Goal: Information Seeking & Learning: Find specific fact

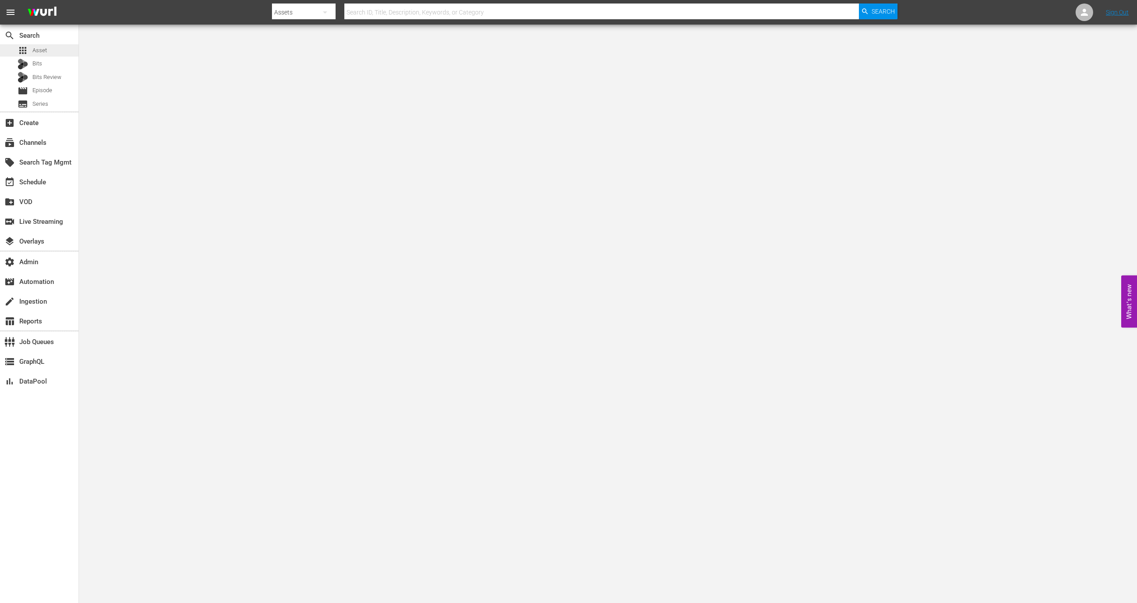
click at [55, 55] on div "apps Asset" at bounding box center [39, 50] width 79 height 12
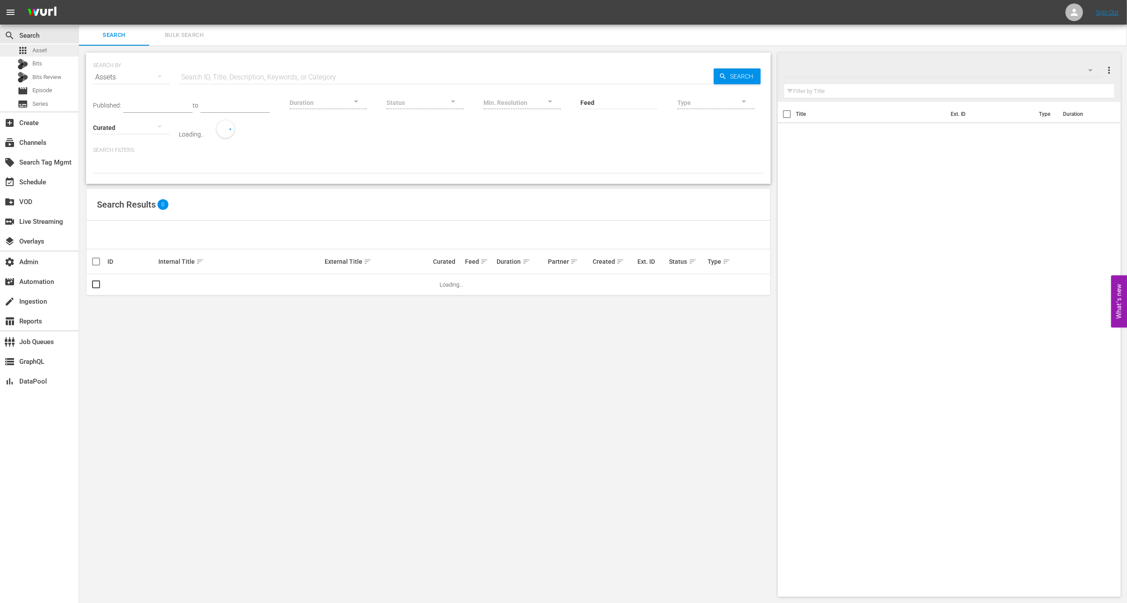
click at [179, 58] on div "SEARCH BY Search By Assets Search ID, Title, Description, Keywords, or Category…" at bounding box center [428, 72] width 671 height 32
click at [196, 69] on input "text" at bounding box center [446, 77] width 535 height 21
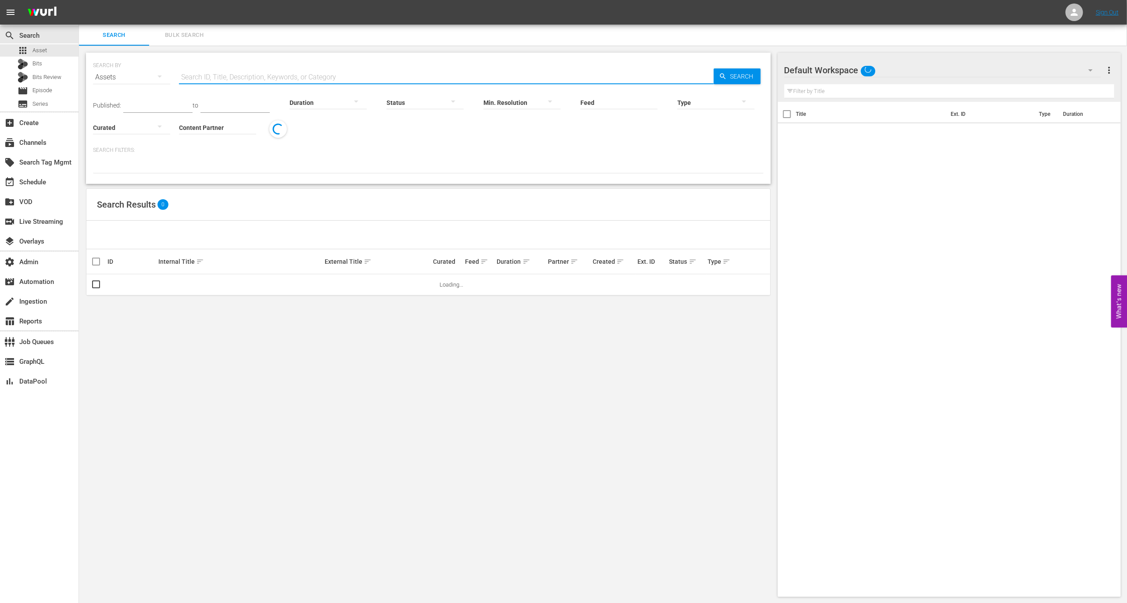
paste input "177227645"
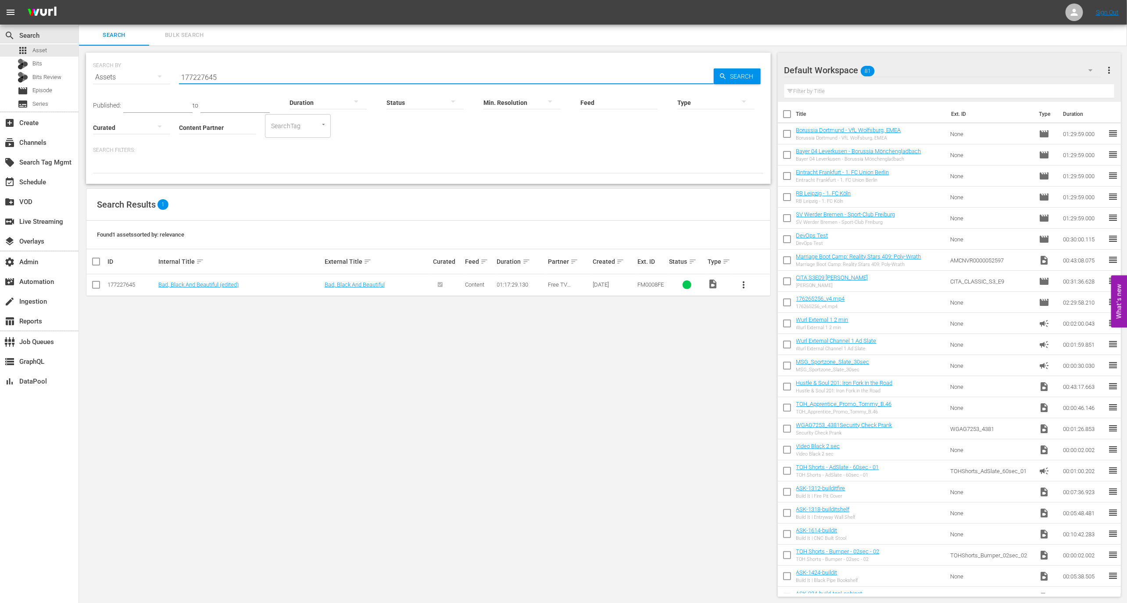
type input "177227645"
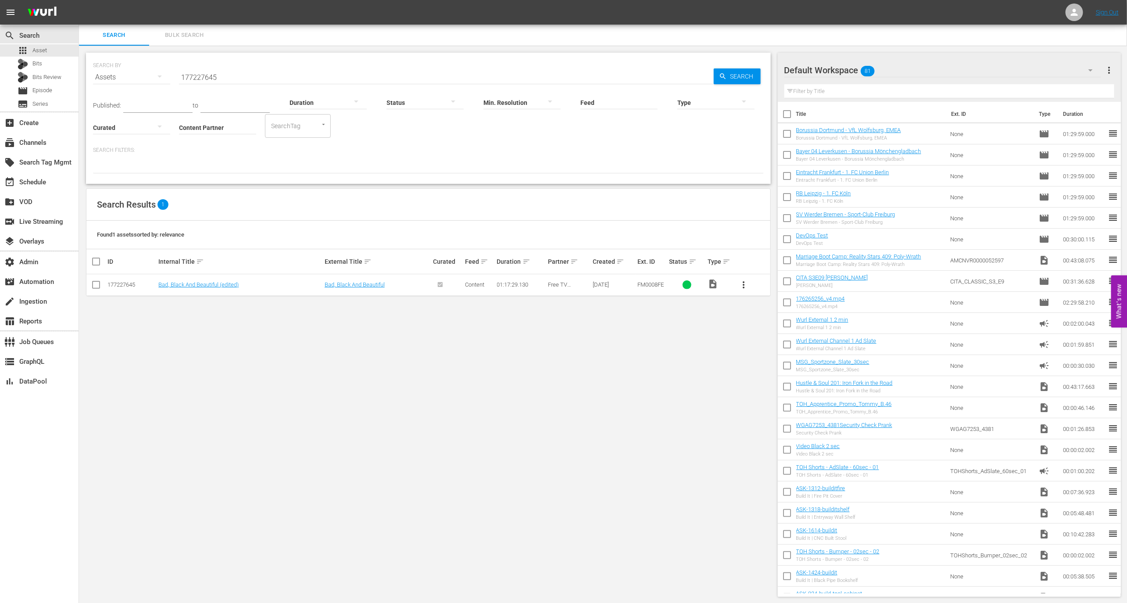
click at [174, 280] on td "Bad, Black And Beautiful (edited)" at bounding box center [240, 284] width 166 height 21
click at [220, 286] on link "Bad, Black And Beautiful (edited)" at bounding box center [198, 284] width 80 height 7
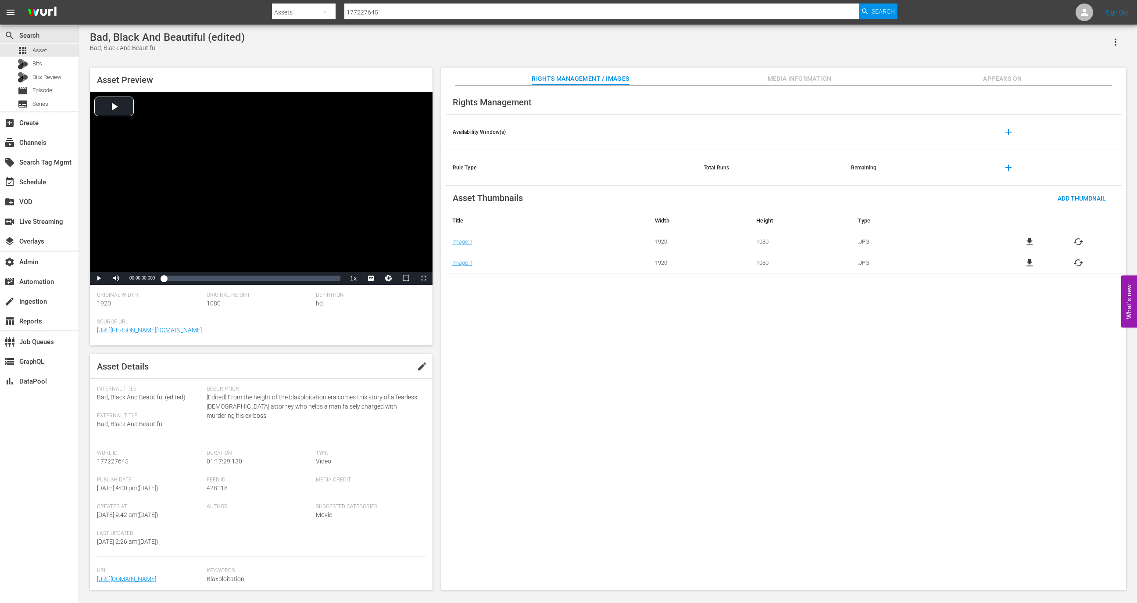
click at [1032, 242] on span "file_download" at bounding box center [1029, 241] width 11 height 11
click at [1033, 260] on span "file_download" at bounding box center [1029, 262] width 11 height 11
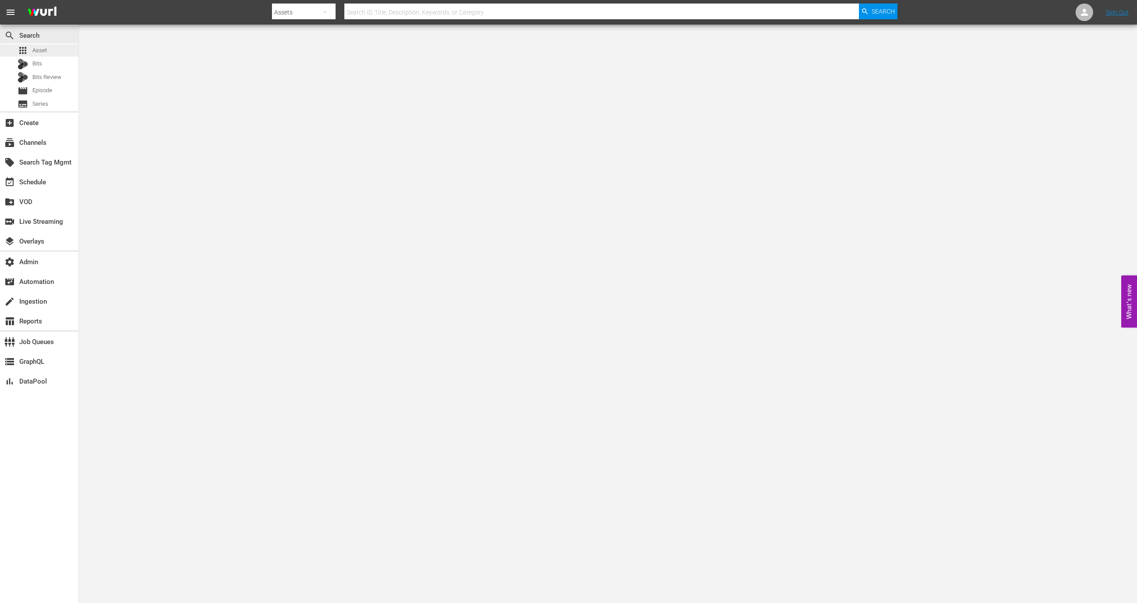
click at [40, 50] on span "Asset" at bounding box center [39, 50] width 14 height 9
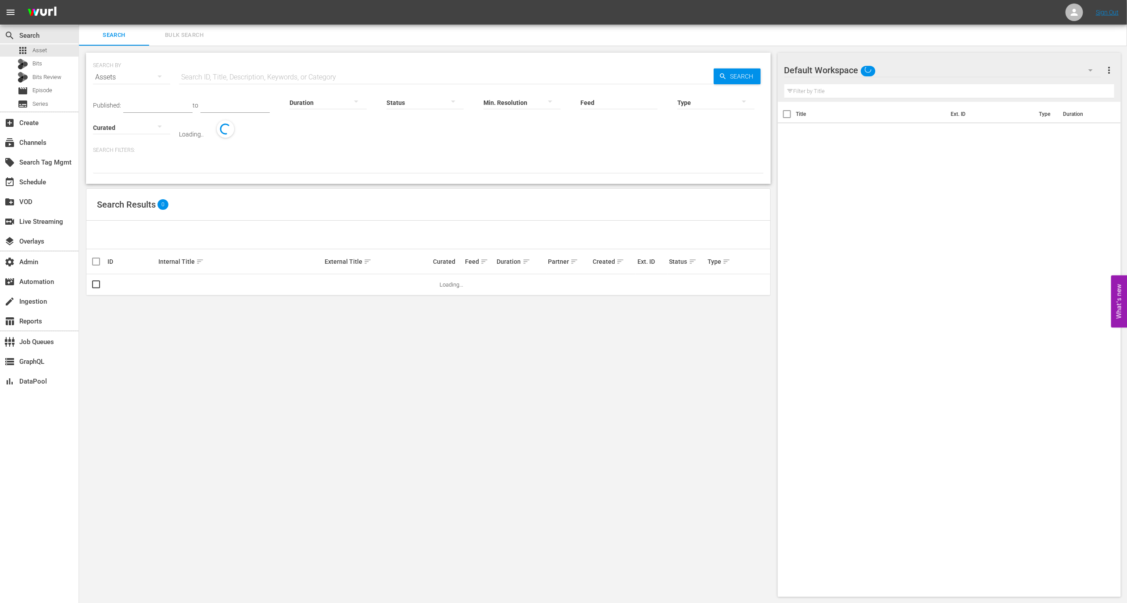
click at [218, 73] on input "text" at bounding box center [446, 77] width 535 height 21
paste input "S1 F1 – Pilotfolge"
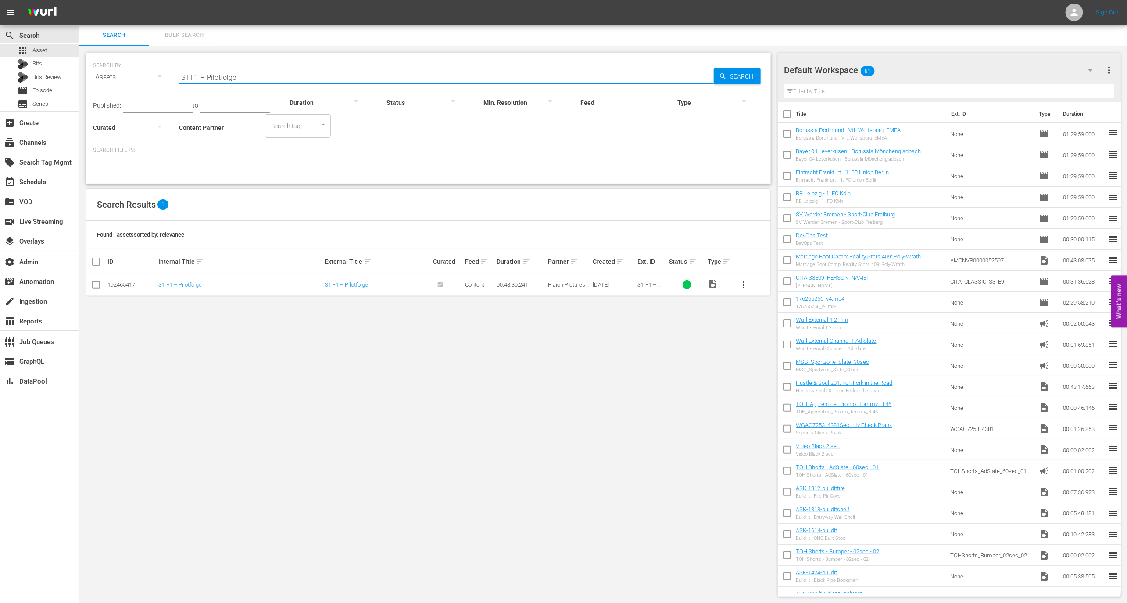
type input "S1 F1 – Pilotfolge"
click at [196, 288] on td "S1 F1 – Pilotfolge" at bounding box center [240, 284] width 166 height 21
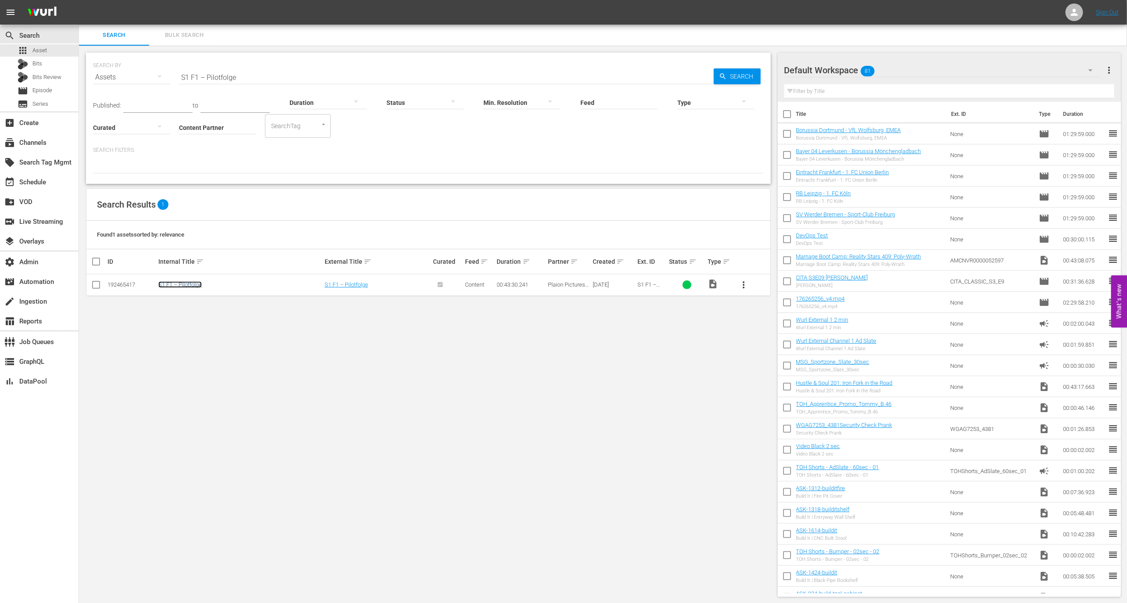
click at [194, 284] on link "S1 F1 – Pilotfolge" at bounding box center [179, 284] width 43 height 7
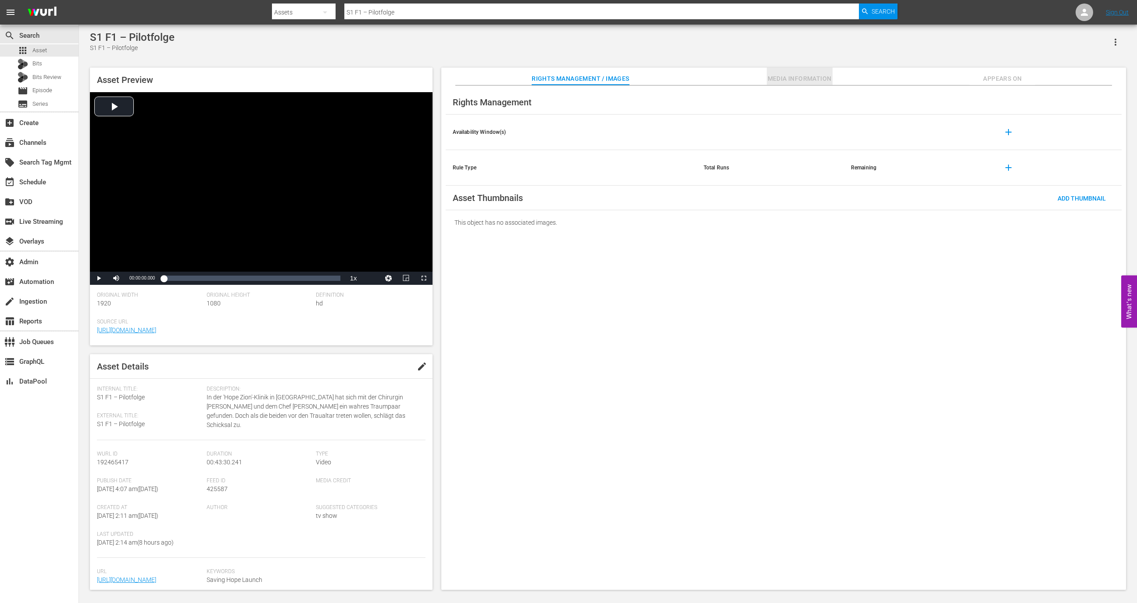
click at [803, 71] on button "Media Information" at bounding box center [800, 77] width 66 height 18
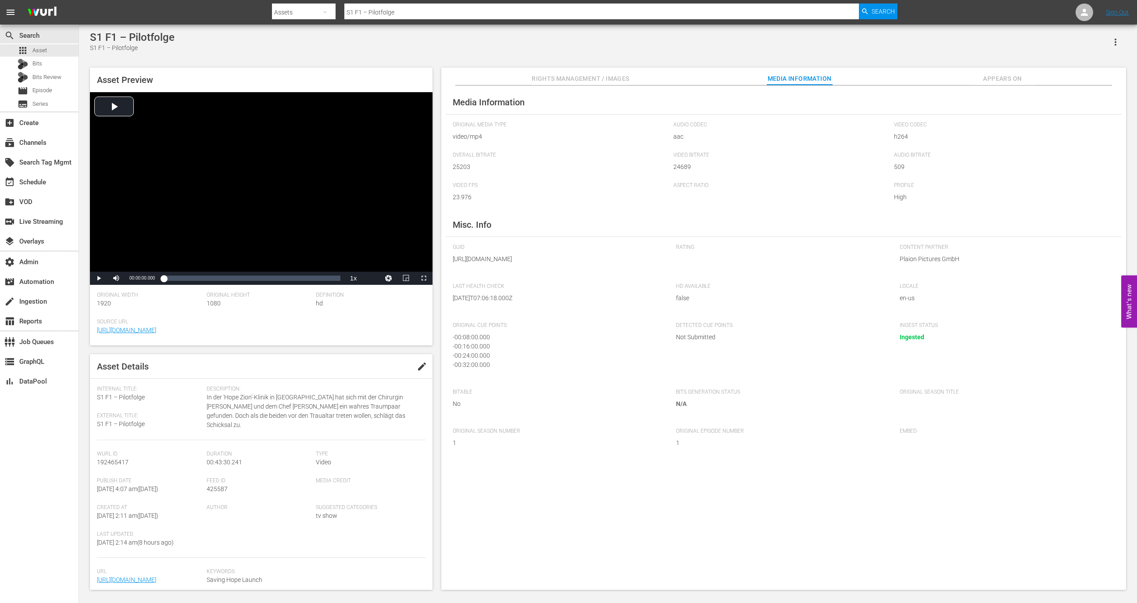
click at [628, 73] on button "Rights Management / Images" at bounding box center [580, 77] width 97 height 18
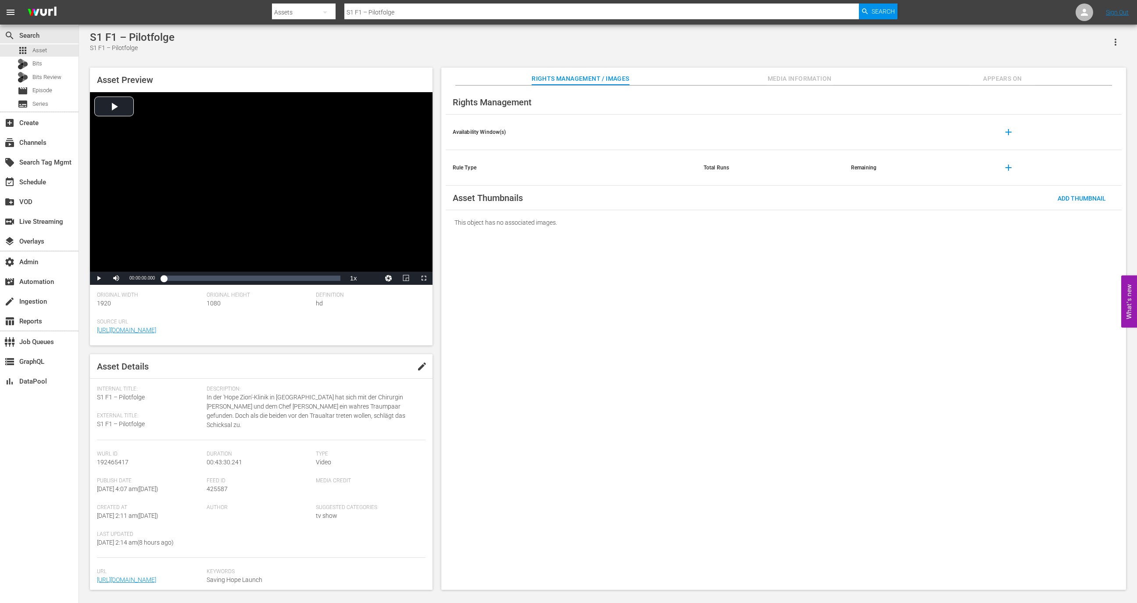
scroll to position [32, 0]
click at [221, 480] on span "425587" at bounding box center [217, 483] width 21 height 7
copy span "425587"
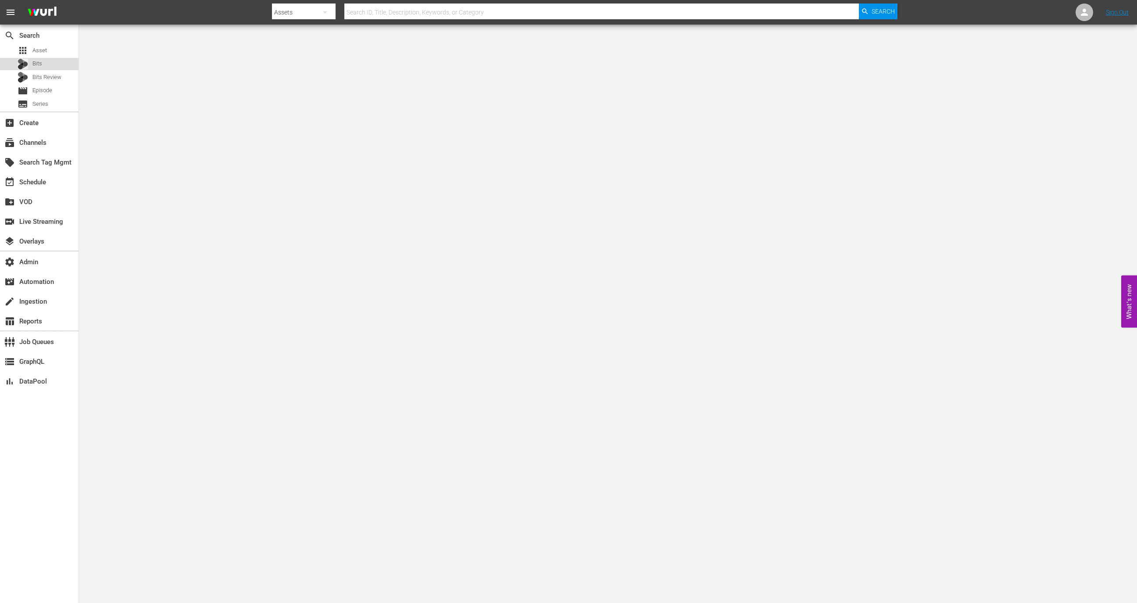
click at [69, 60] on div "Bits" at bounding box center [39, 64] width 79 height 12
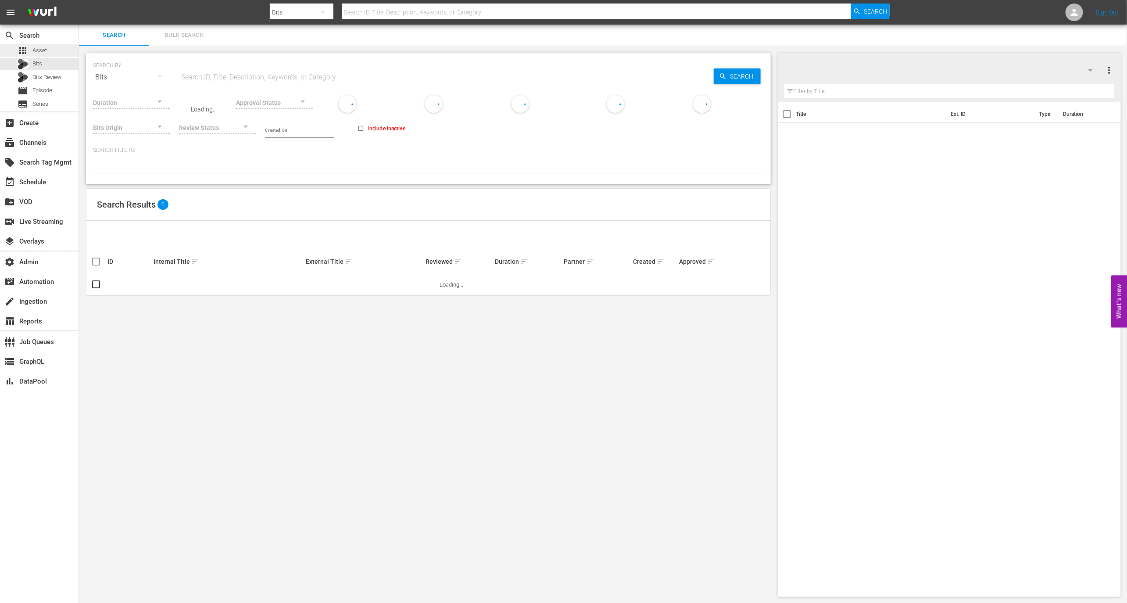
click at [67, 55] on div "apps Asset" at bounding box center [39, 50] width 79 height 12
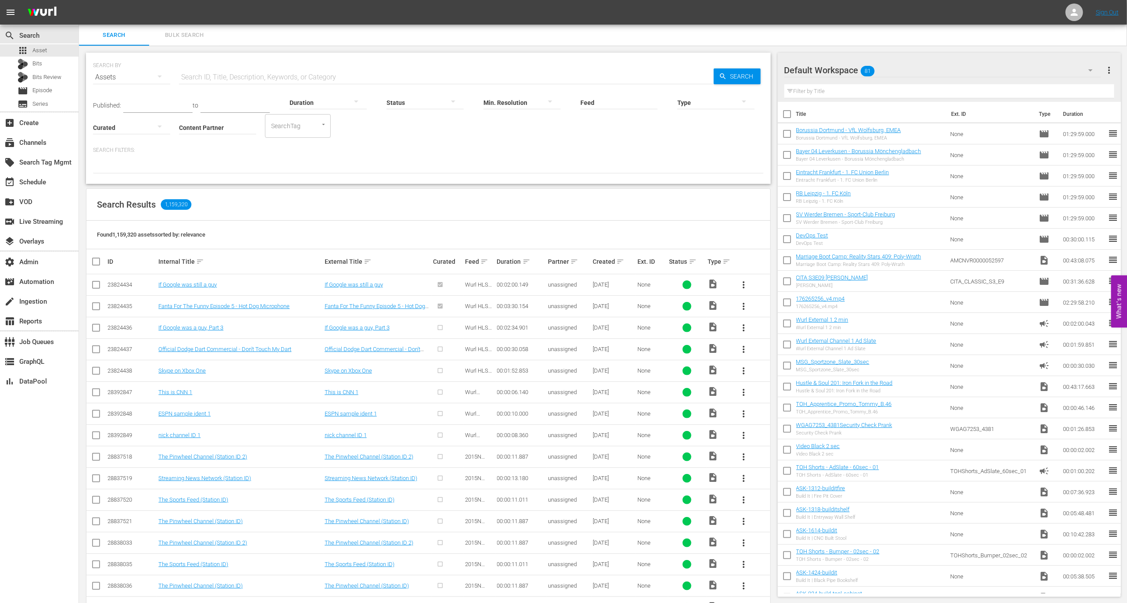
click at [196, 80] on input "text" at bounding box center [446, 77] width 535 height 21
paste input "S1 F1 – Pilotfolge"
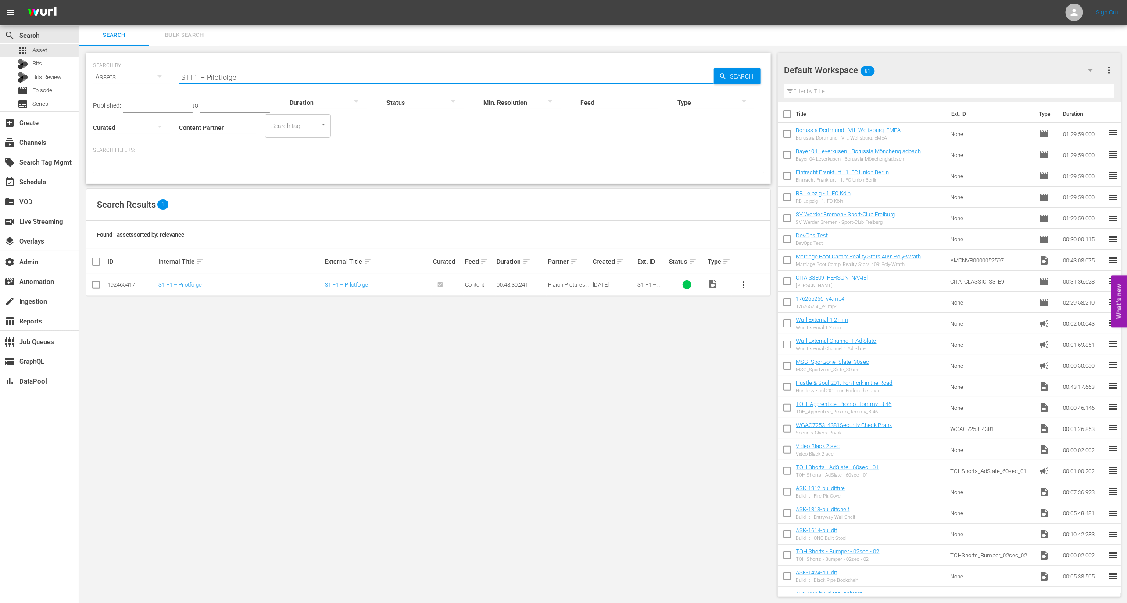
type input "S1 F1 – Pilotfolge"
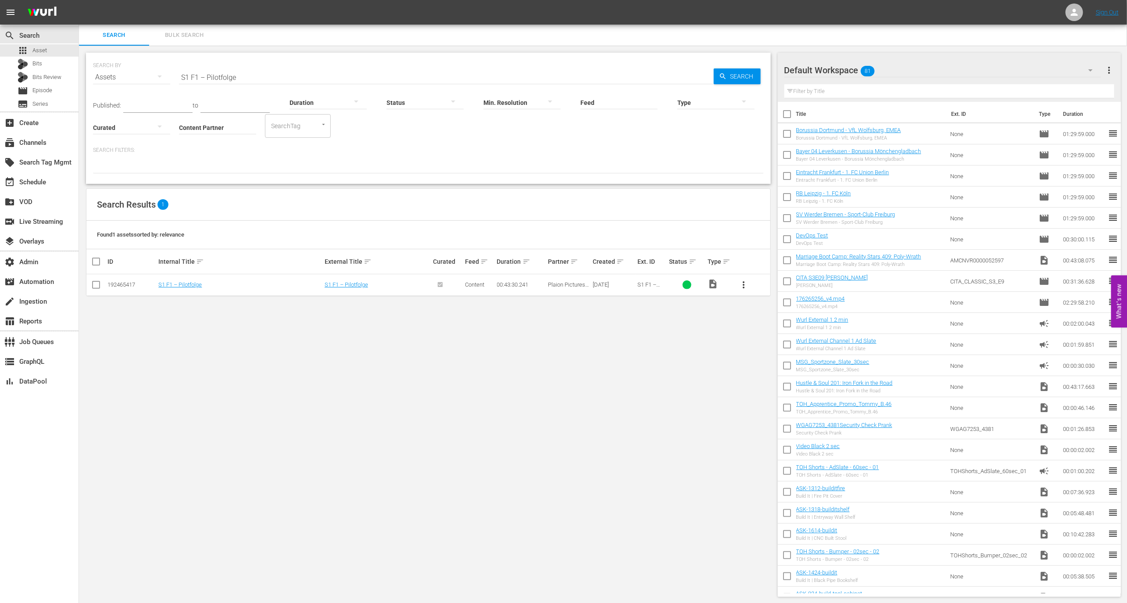
click at [187, 280] on td "S1 F1 – Pilotfolge" at bounding box center [240, 284] width 166 height 21
click at [187, 282] on link "S1 F1 – Pilotfolge" at bounding box center [179, 284] width 43 height 7
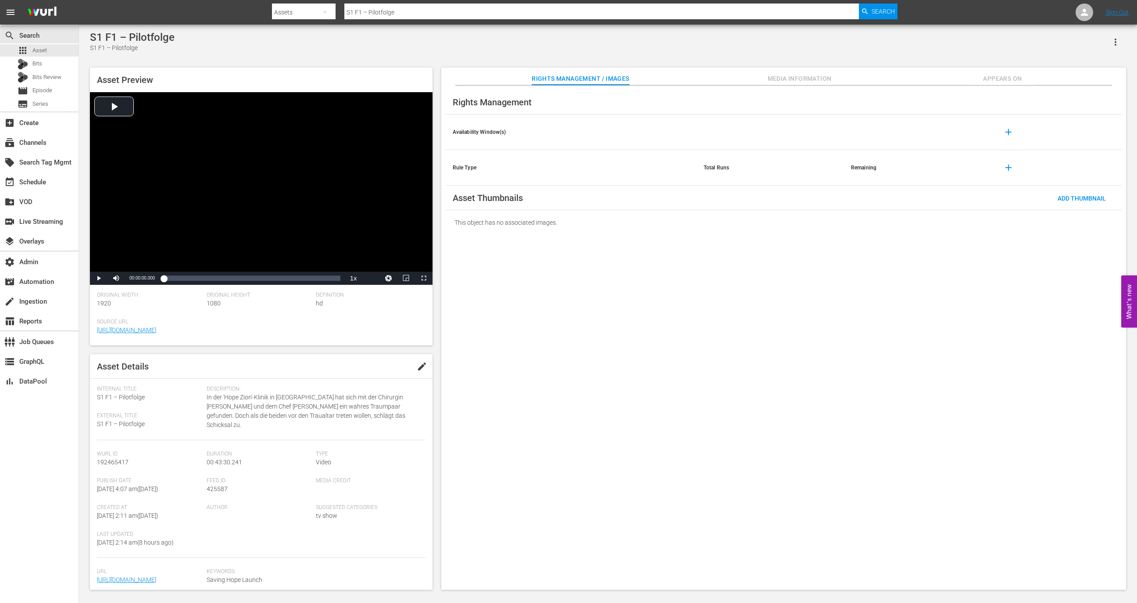
click at [801, 89] on div "Rights Management Availability Window(s) add Rule Type Total Runs Remaining add…" at bounding box center [783, 338] width 685 height 504
